Goal: Use online tool/utility: Utilize a website feature to perform a specific function

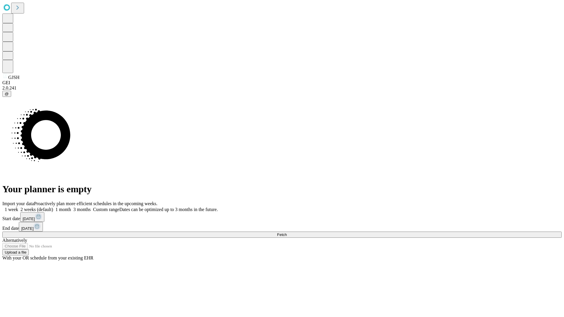
click at [287, 233] on span "Fetch" at bounding box center [282, 235] width 10 height 4
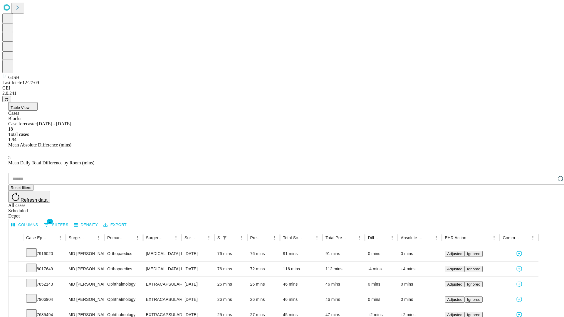
click at [29, 105] on span "Table View" at bounding box center [20, 107] width 19 height 4
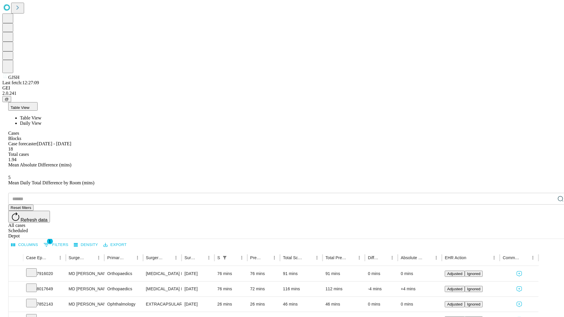
click at [41, 121] on span "Daily View" at bounding box center [30, 123] width 21 height 5
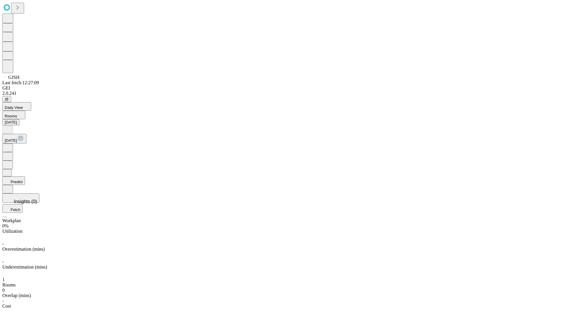
click at [25, 177] on button "Predict" at bounding box center [13, 181] width 23 height 9
